Goal: Contribute content: Add original content to the website for others to see

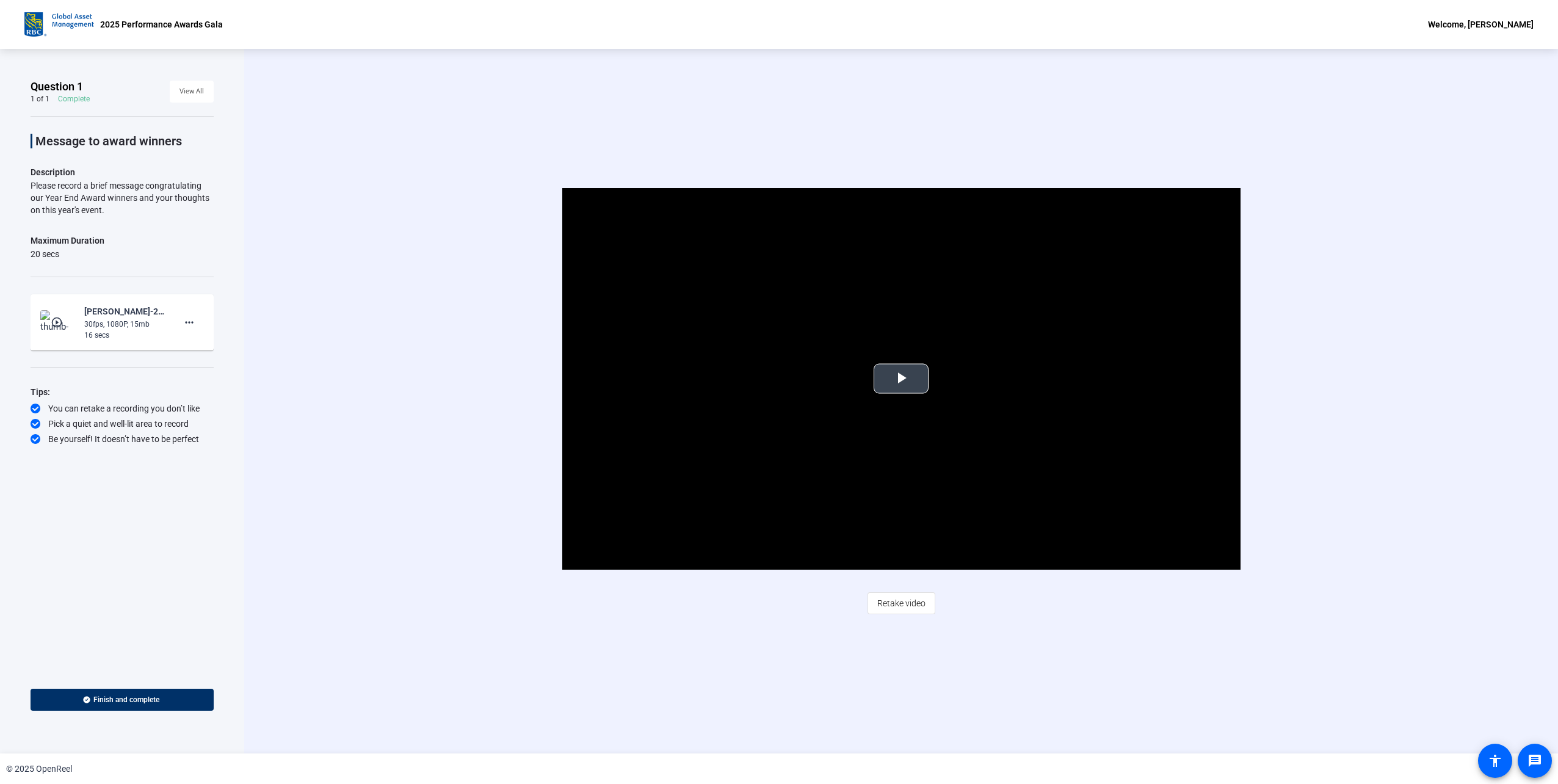
click at [902, 379] on span "Video Player" at bounding box center [902, 379] width 0 height 0
click at [474, 241] on div "Video Player is loading. Play Video Play Mute Current Time 0:02 / Duration 0:15…" at bounding box center [901, 379] width 1116 height 381
click at [189, 318] on mat-icon "more_horiz" at bounding box center [189, 322] width 15 height 15
click at [201, 348] on span "Delete clip" at bounding box center [209, 347] width 49 height 15
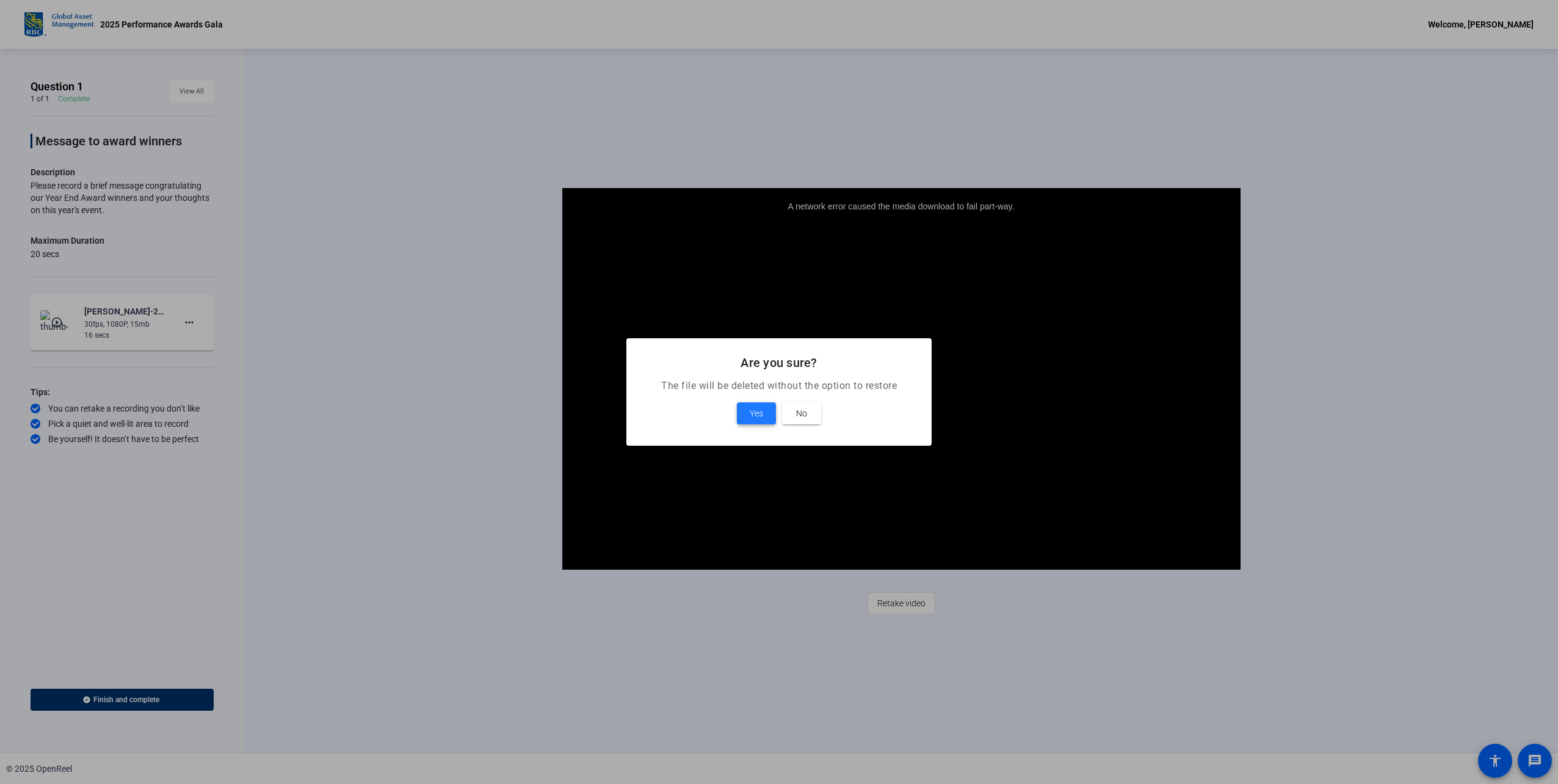
click at [761, 415] on span "Yes" at bounding box center [757, 413] width 14 height 15
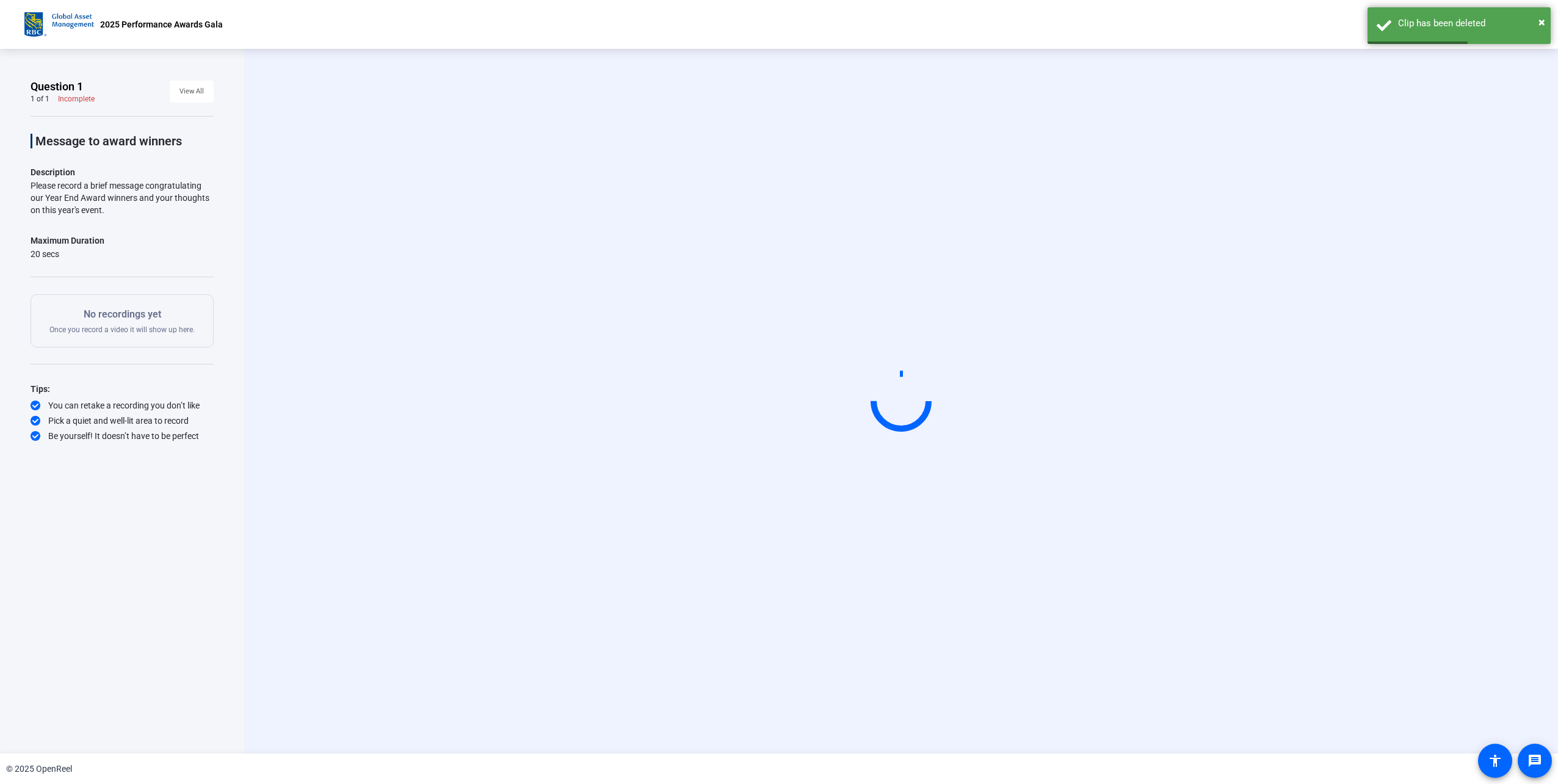
click at [162, 320] on p "No recordings yet" at bounding box center [122, 314] width 145 height 15
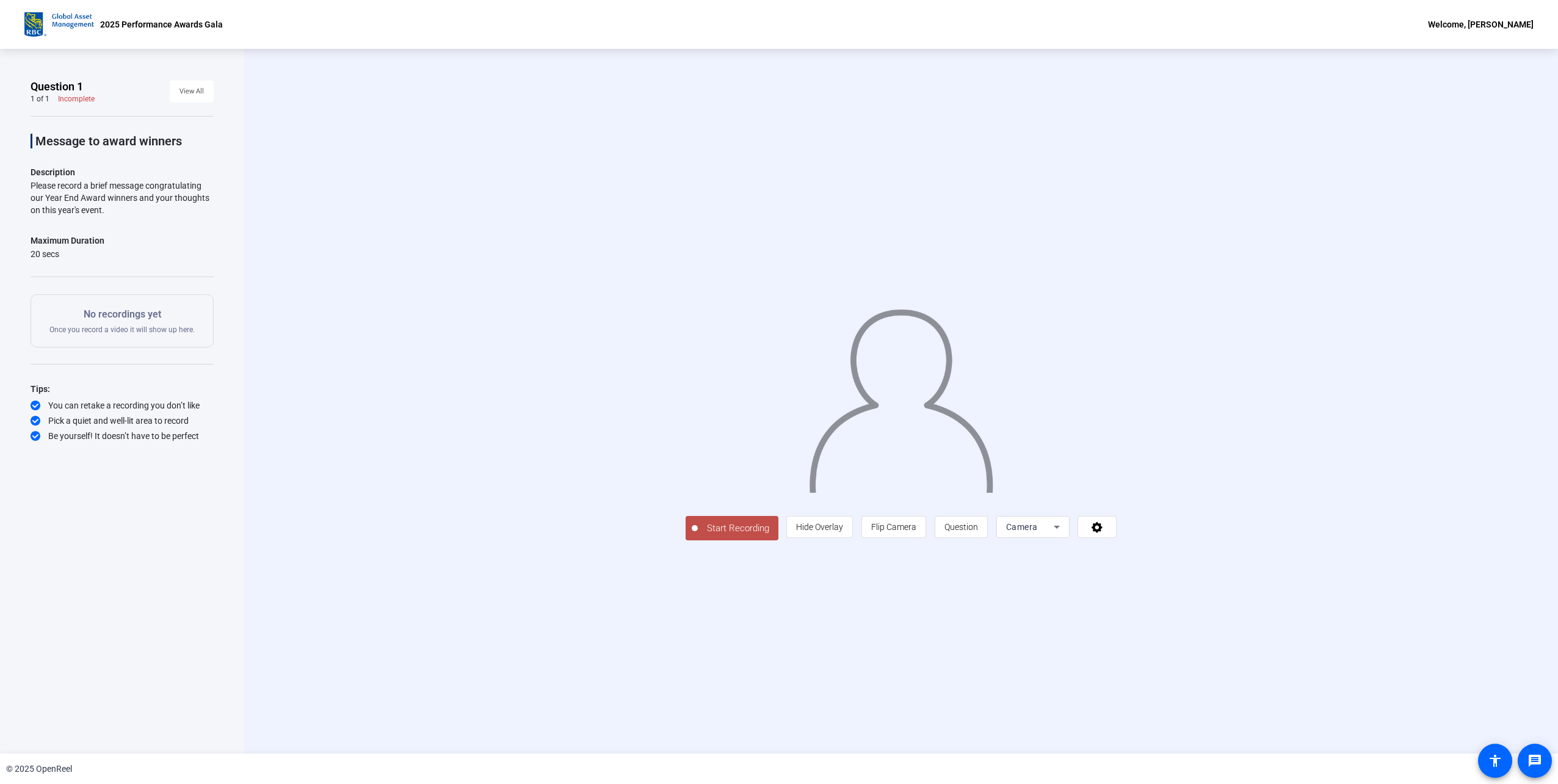
click at [686, 540] on button "Start Recording" at bounding box center [732, 528] width 93 height 24
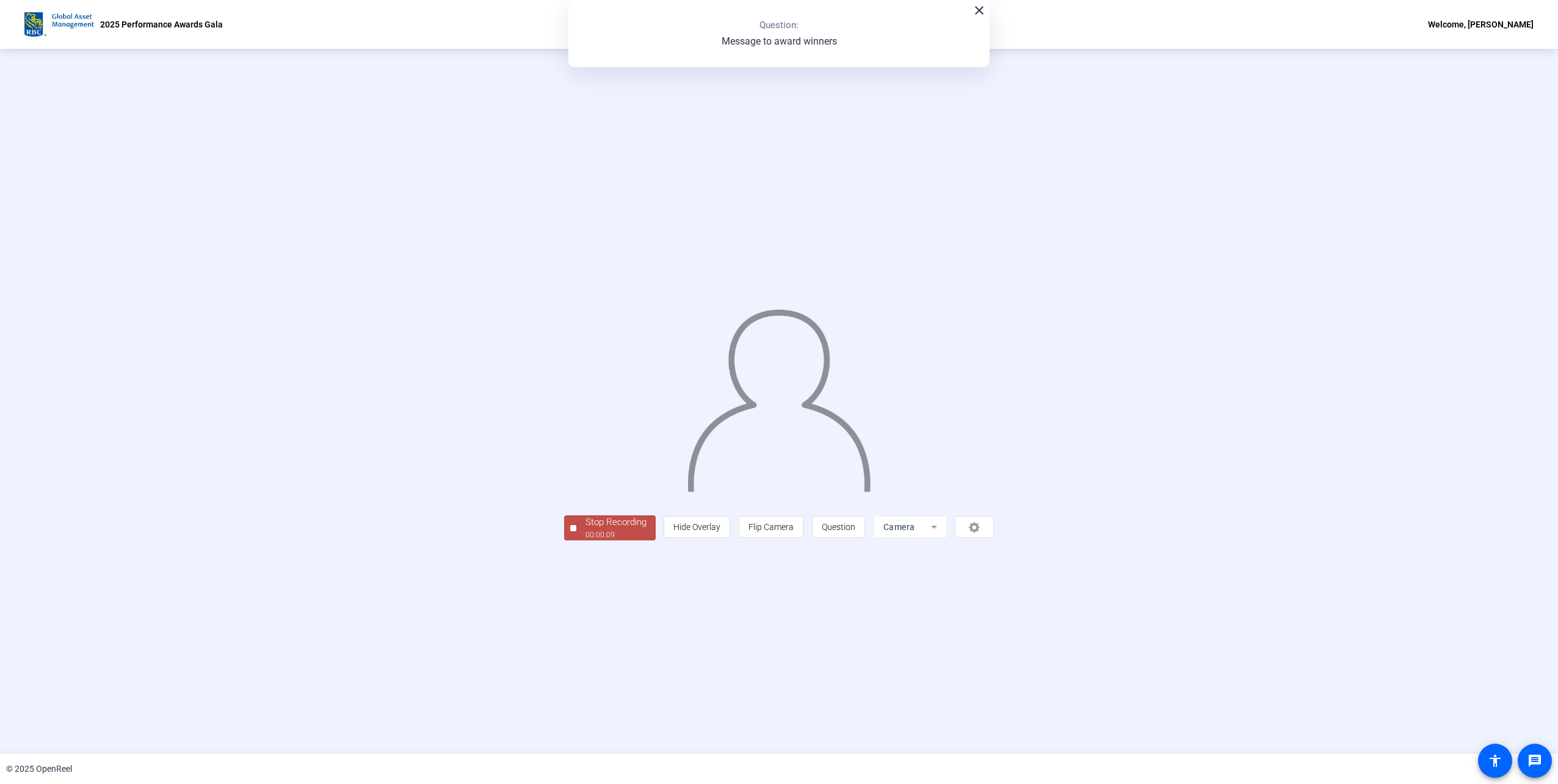
click at [576, 540] on span "Stop Recording 00:00:09" at bounding box center [616, 527] width 79 height 25
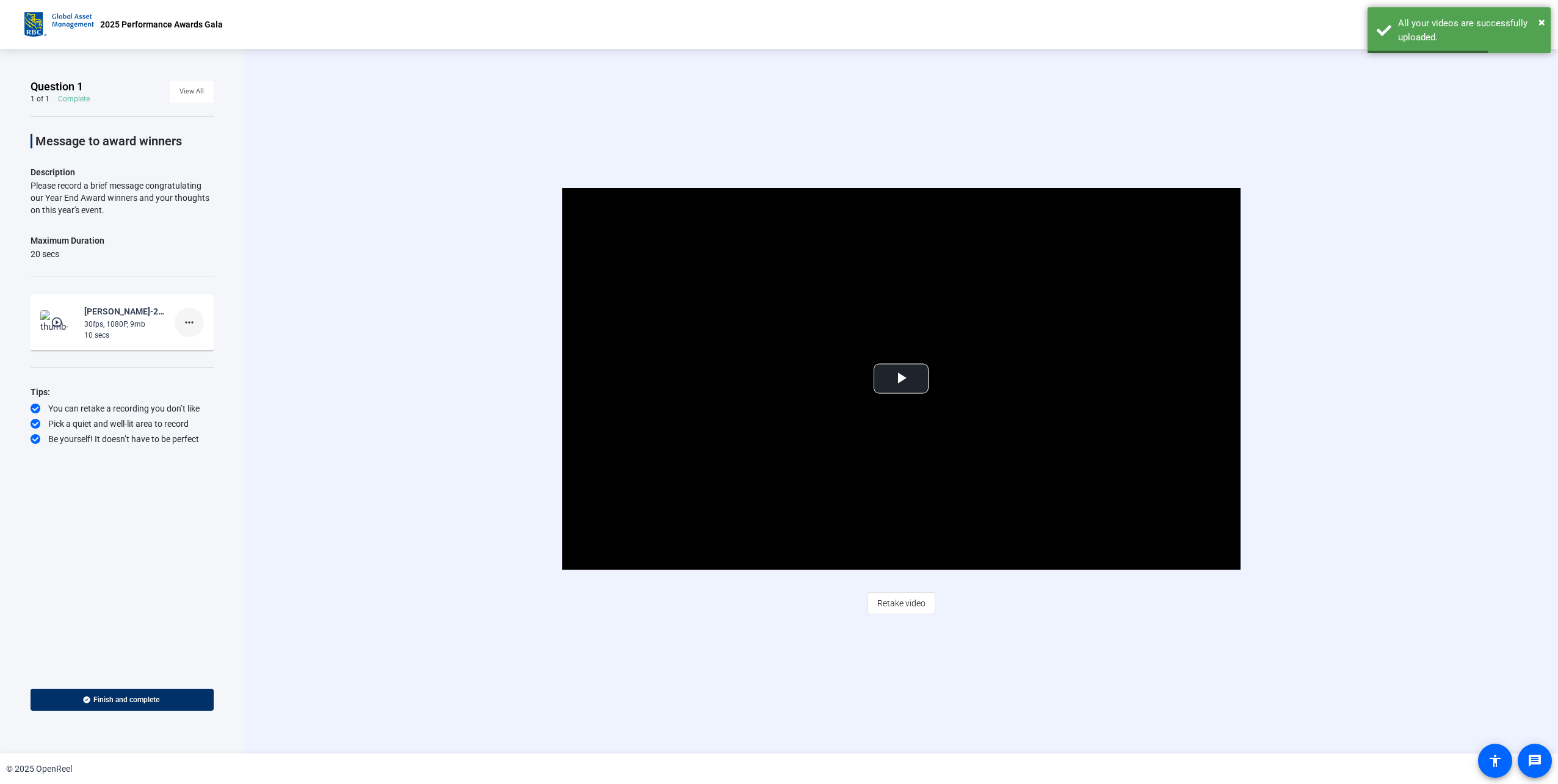
click at [199, 327] on span at bounding box center [189, 323] width 29 height 29
click at [198, 350] on span "Delete clip" at bounding box center [209, 347] width 49 height 15
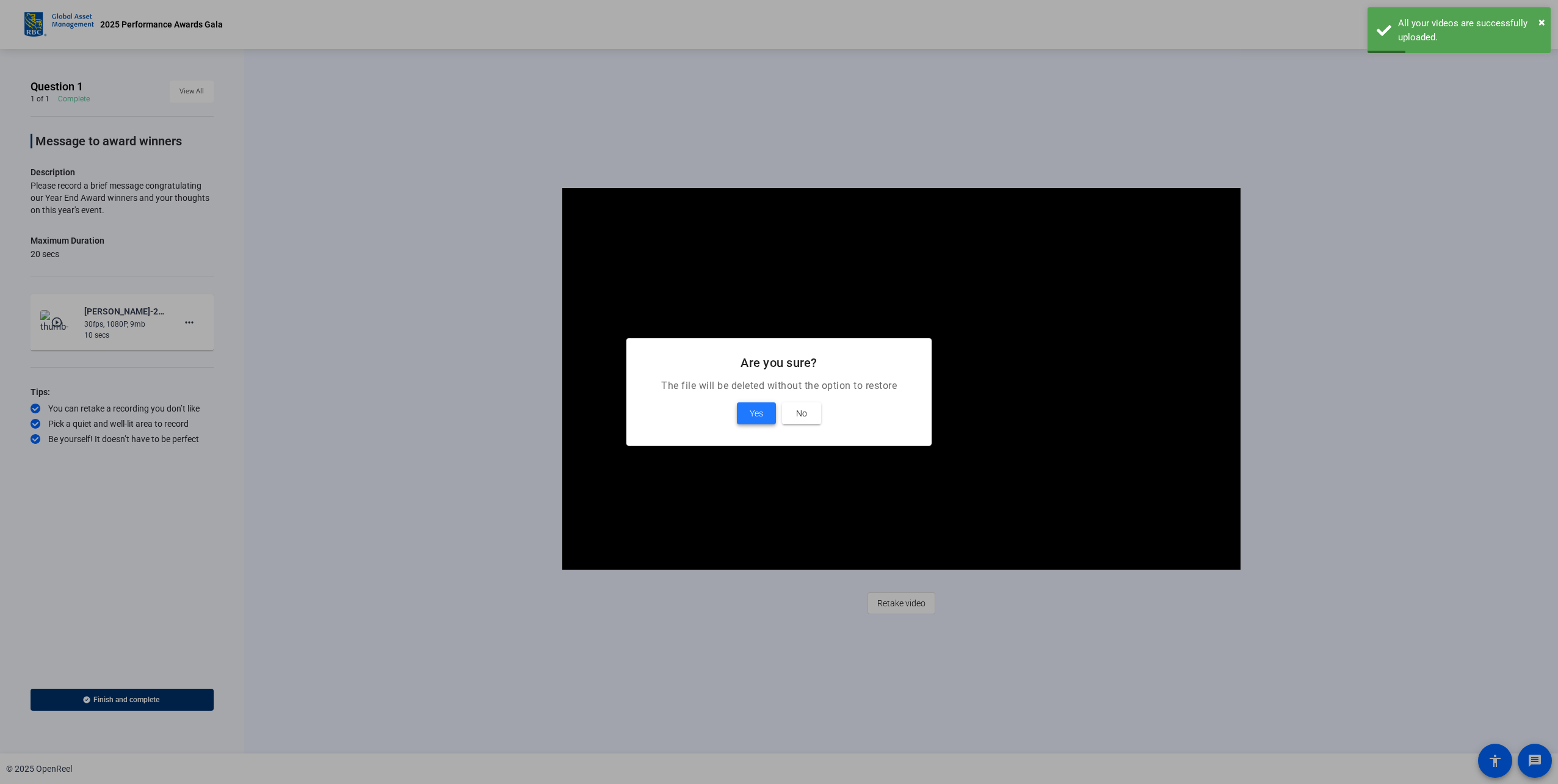
click at [749, 411] on span at bounding box center [756, 413] width 39 height 29
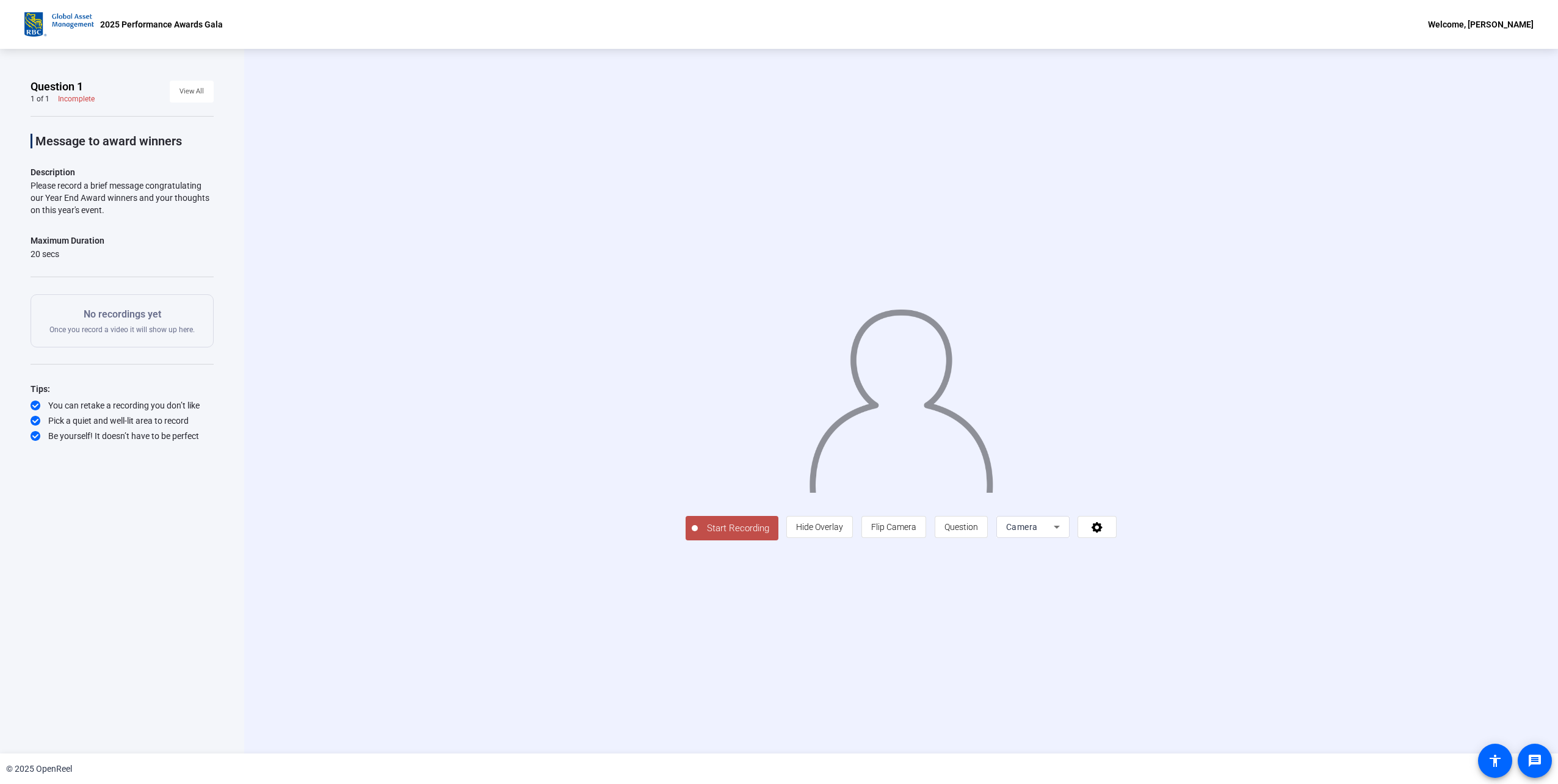
click at [692, 531] on div at bounding box center [694, 528] width 6 height 6
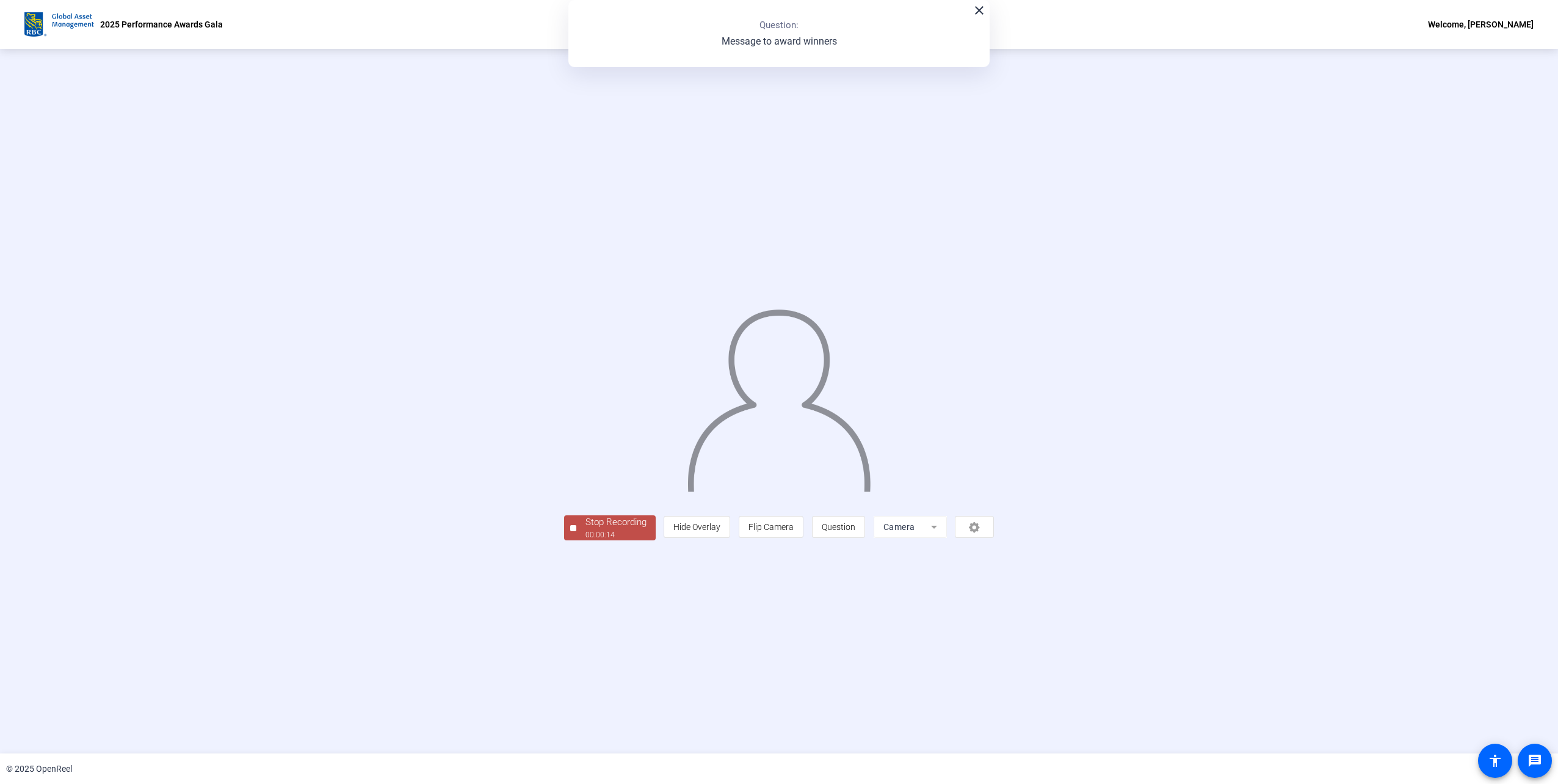
click at [573, 540] on div "Stop Recording 00:00:14 person Hide Overlay flip Flip Camera question_mark Ques…" at bounding box center [779, 526] width 430 height 27
click at [586, 540] on div "00:00:16" at bounding box center [616, 535] width 61 height 11
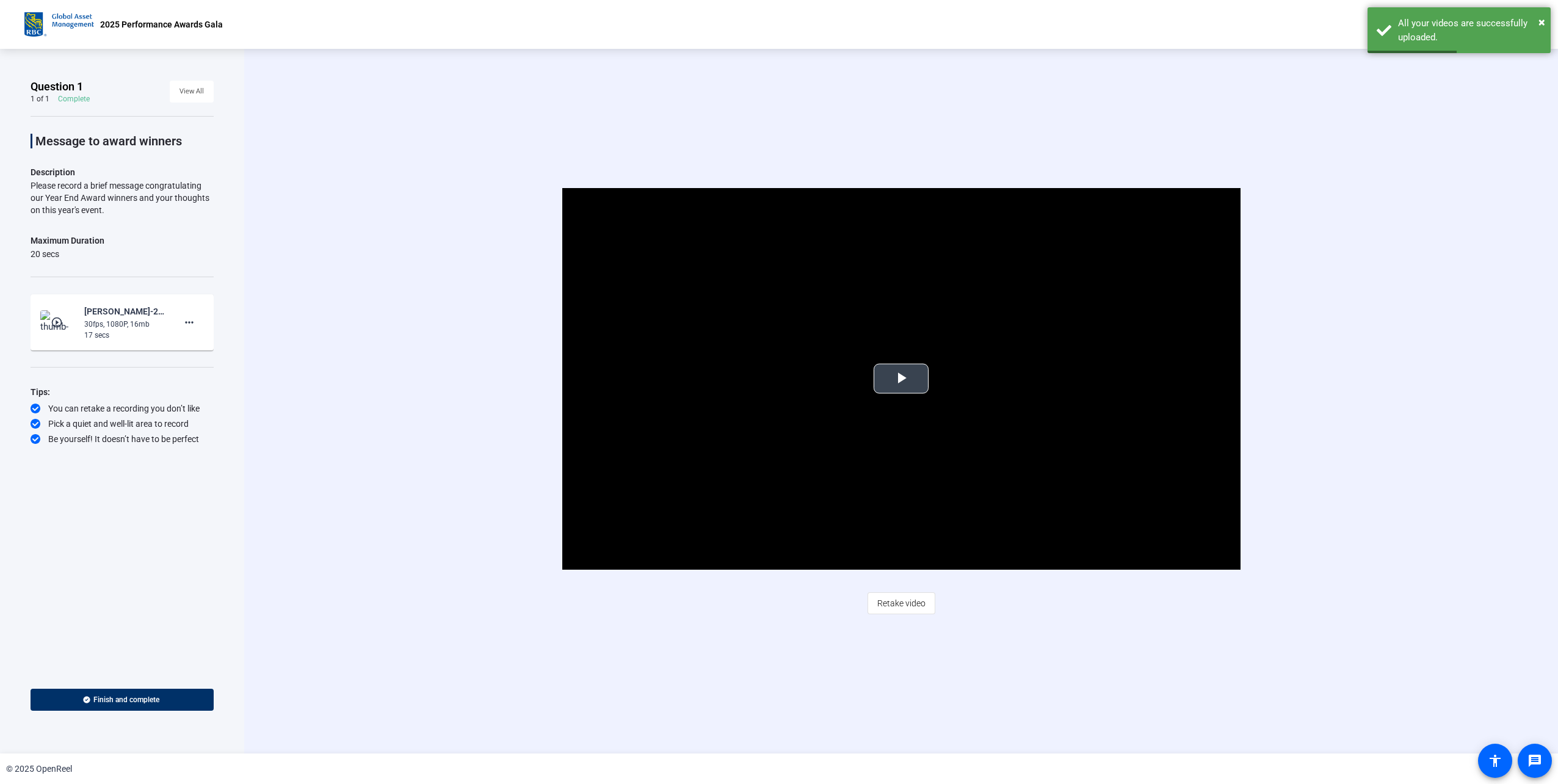
click at [902, 379] on span "Video Player" at bounding box center [902, 379] width 0 height 0
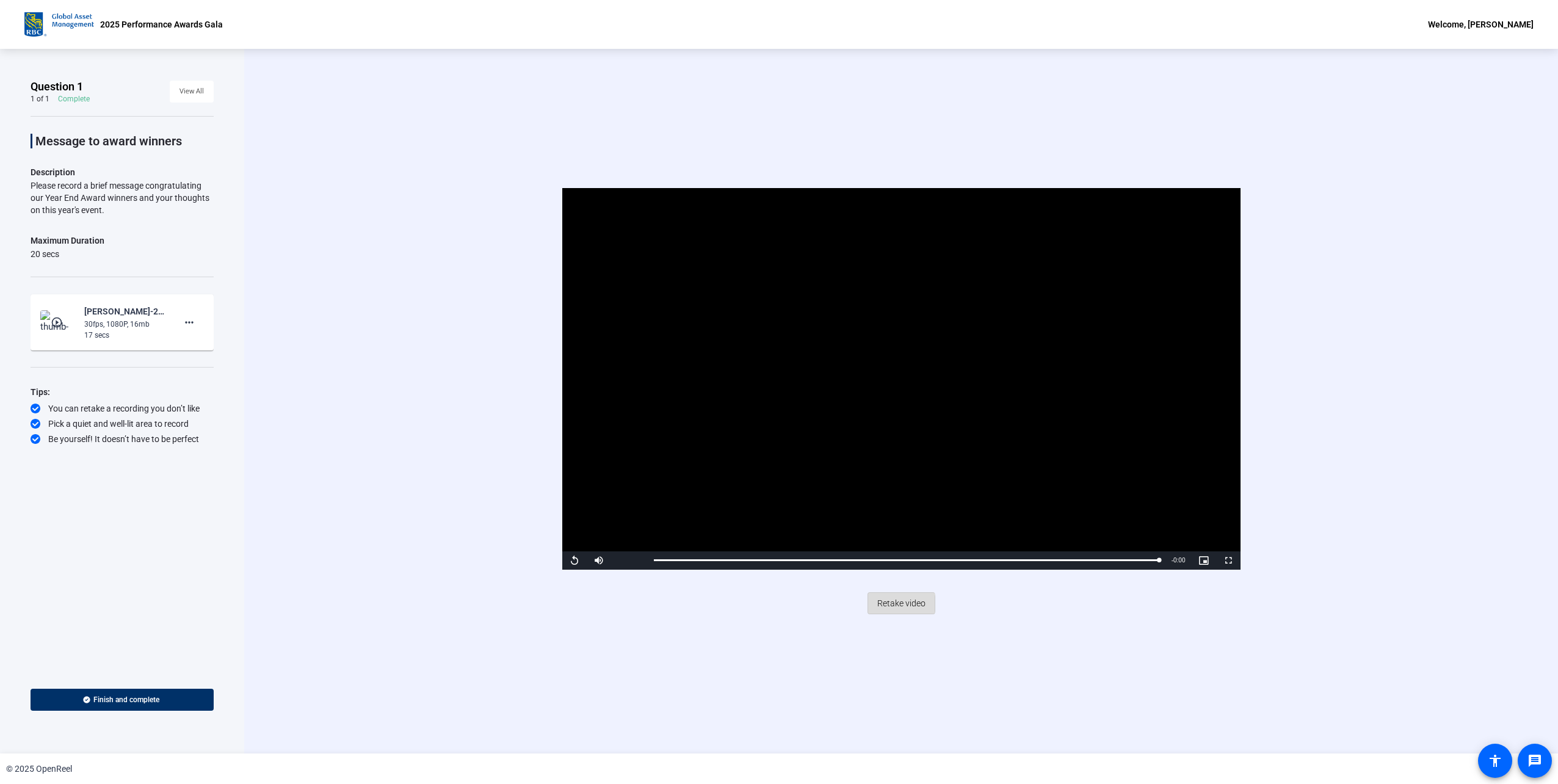
click at [895, 604] on span "Retake video" at bounding box center [902, 603] width 48 height 23
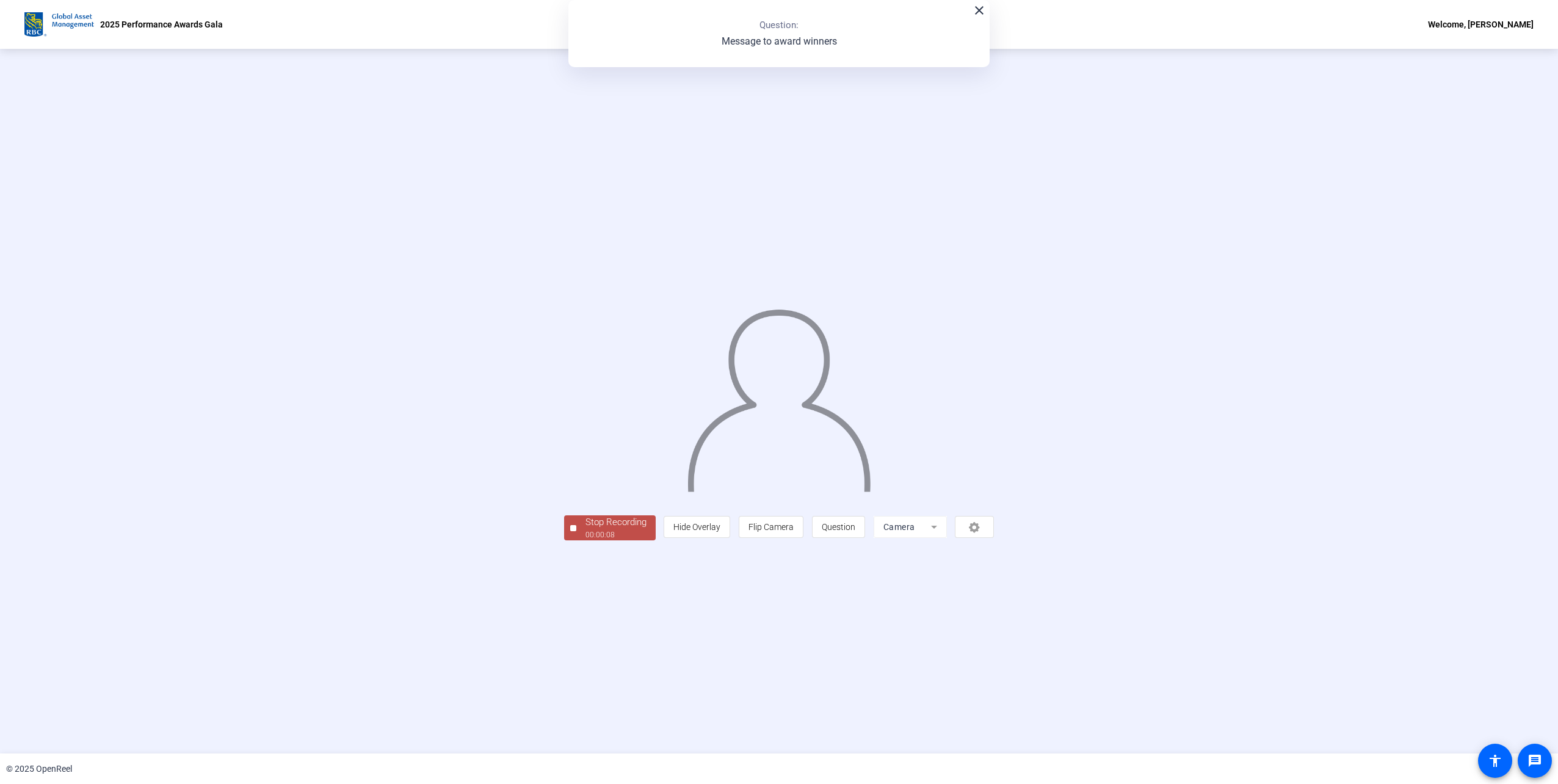
click at [576, 540] on span "Stop Recording 00:00:08" at bounding box center [616, 527] width 79 height 25
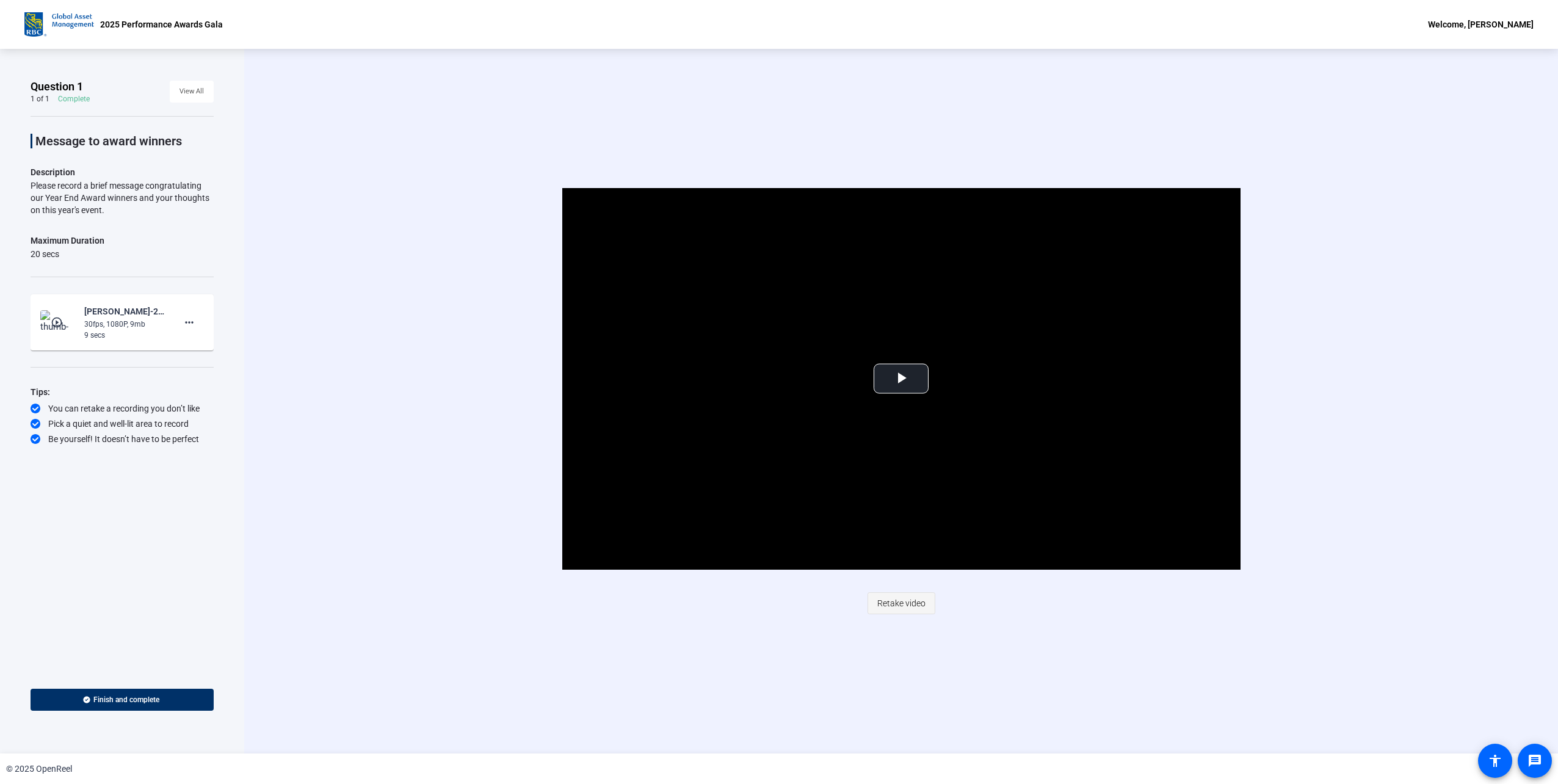
click at [908, 594] on span "Retake video" at bounding box center [902, 603] width 48 height 23
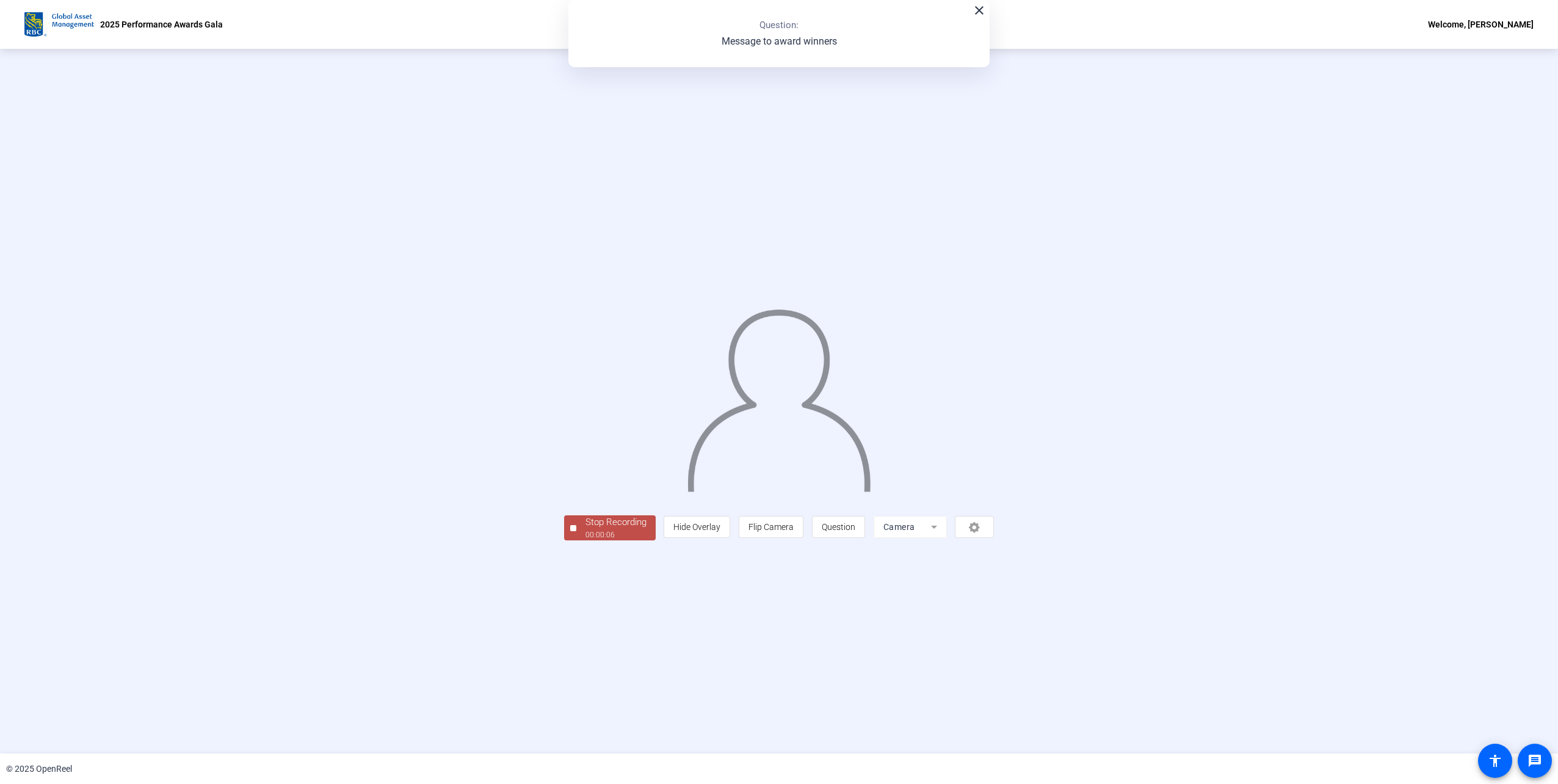
click at [586, 540] on div "00:00:06" at bounding box center [616, 535] width 61 height 11
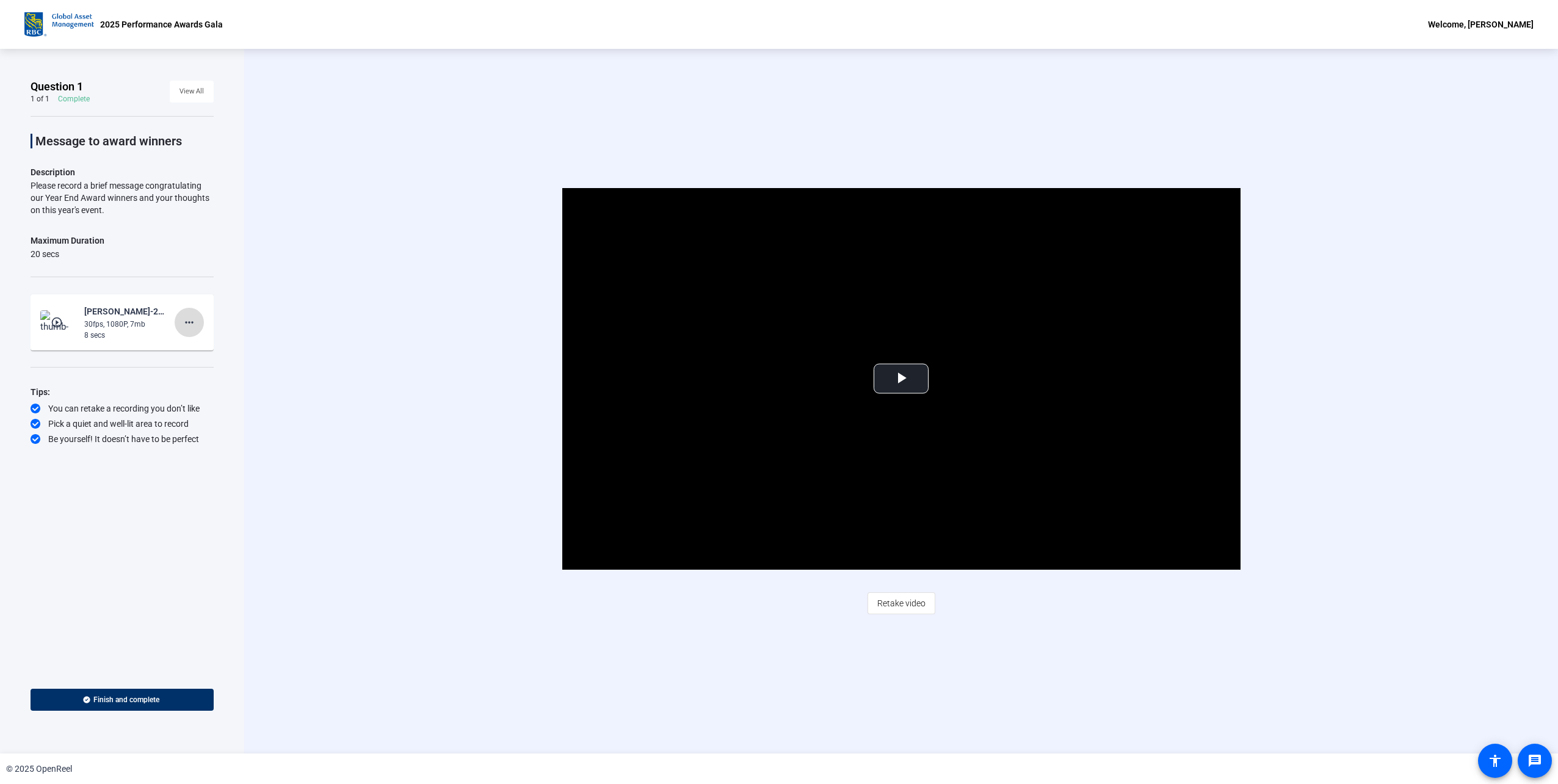
click at [188, 327] on mat-icon "more_horiz" at bounding box center [189, 322] width 15 height 15
click at [272, 294] on div at bounding box center [779, 392] width 1558 height 784
